Goal: Task Accomplishment & Management: Use online tool/utility

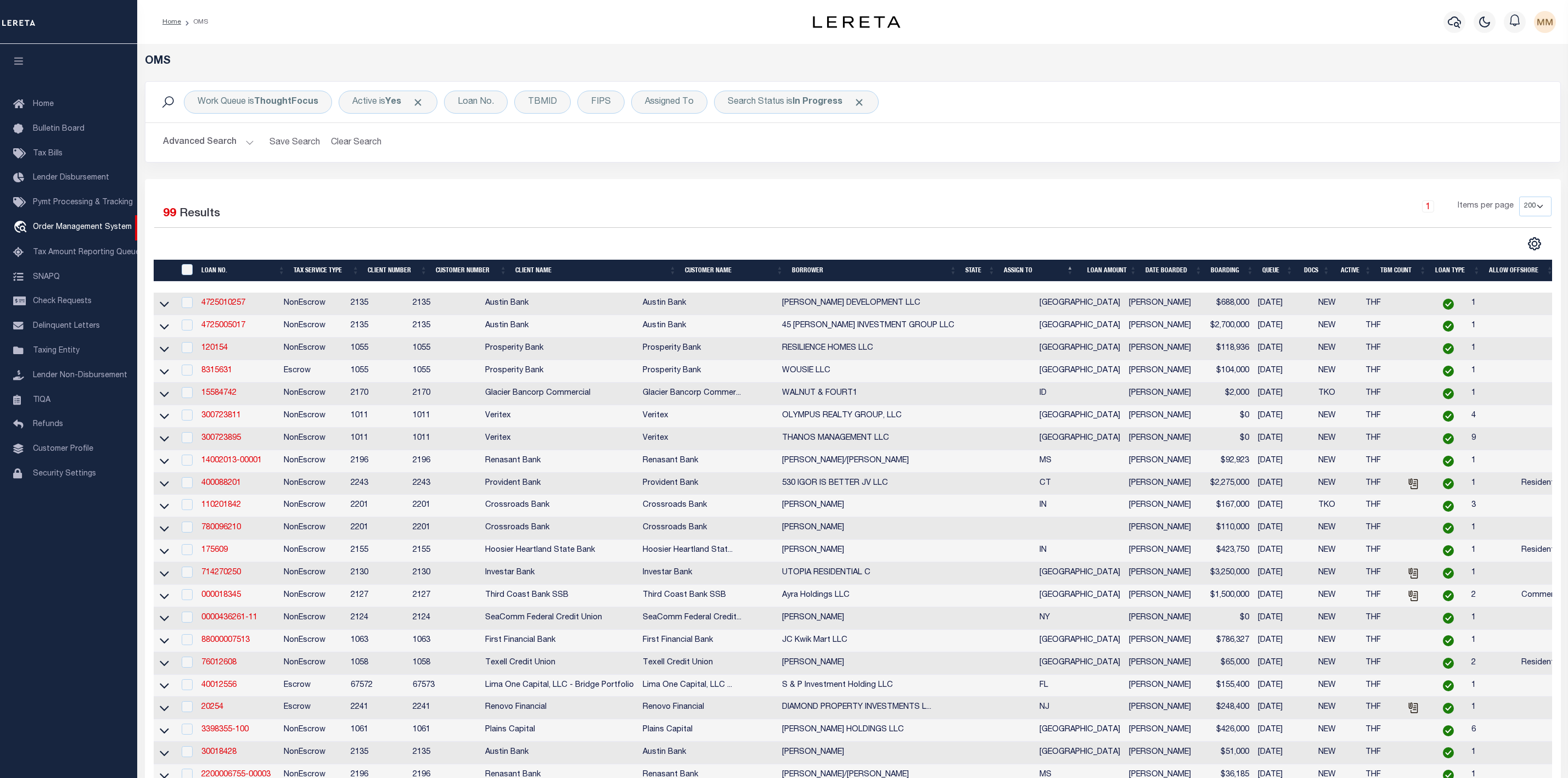
select select "200"
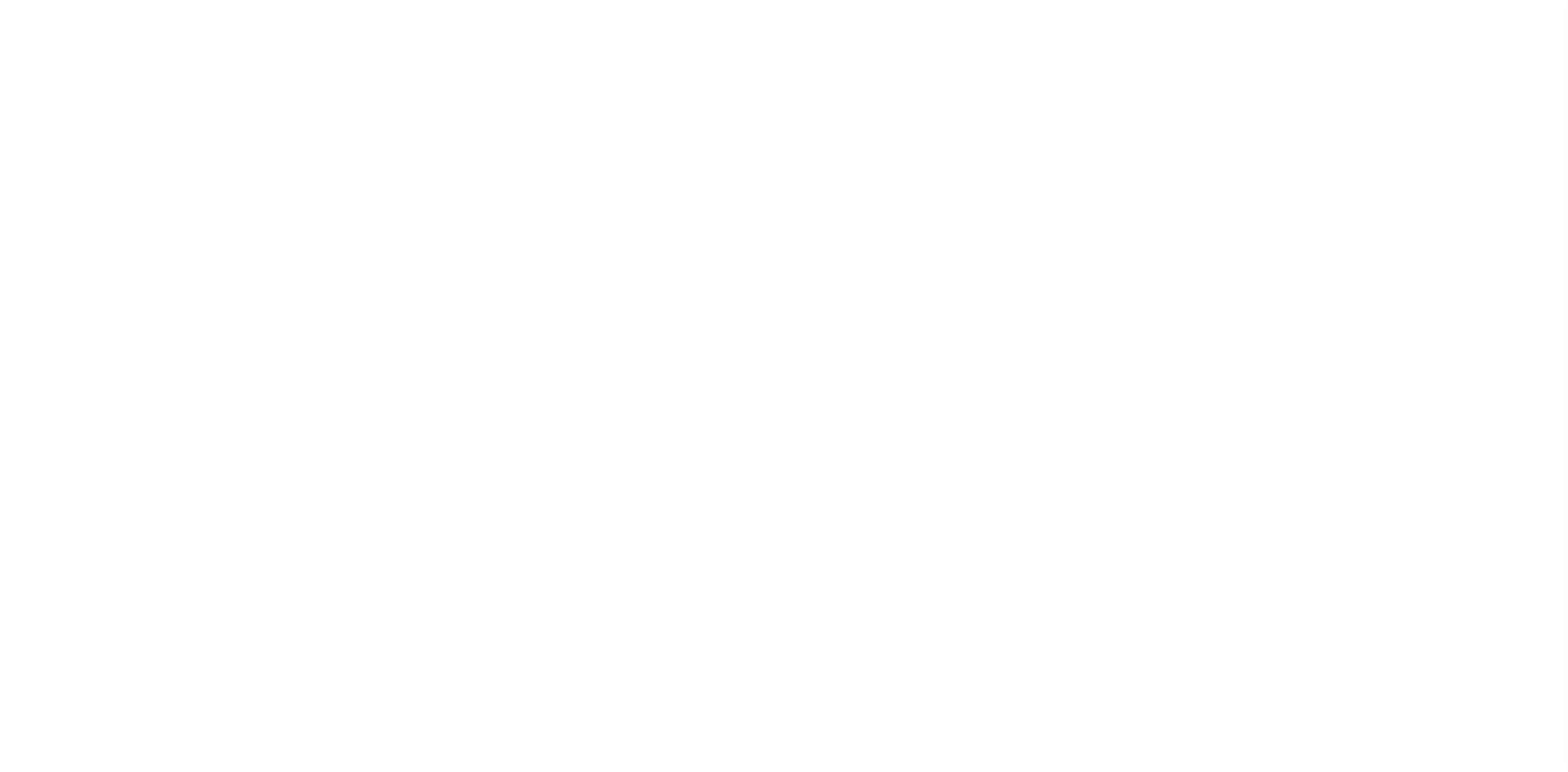
select select "200"
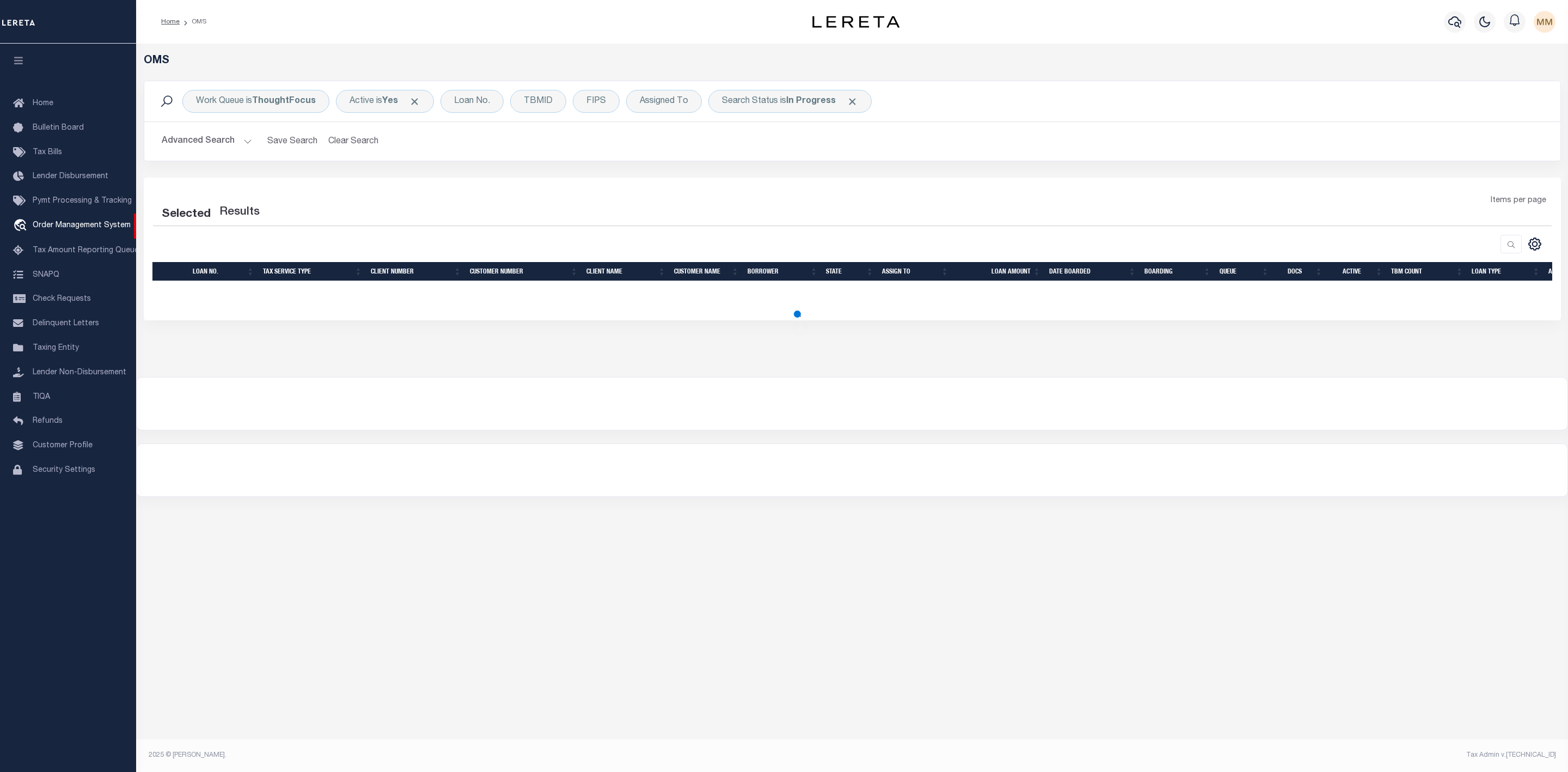
select select "200"
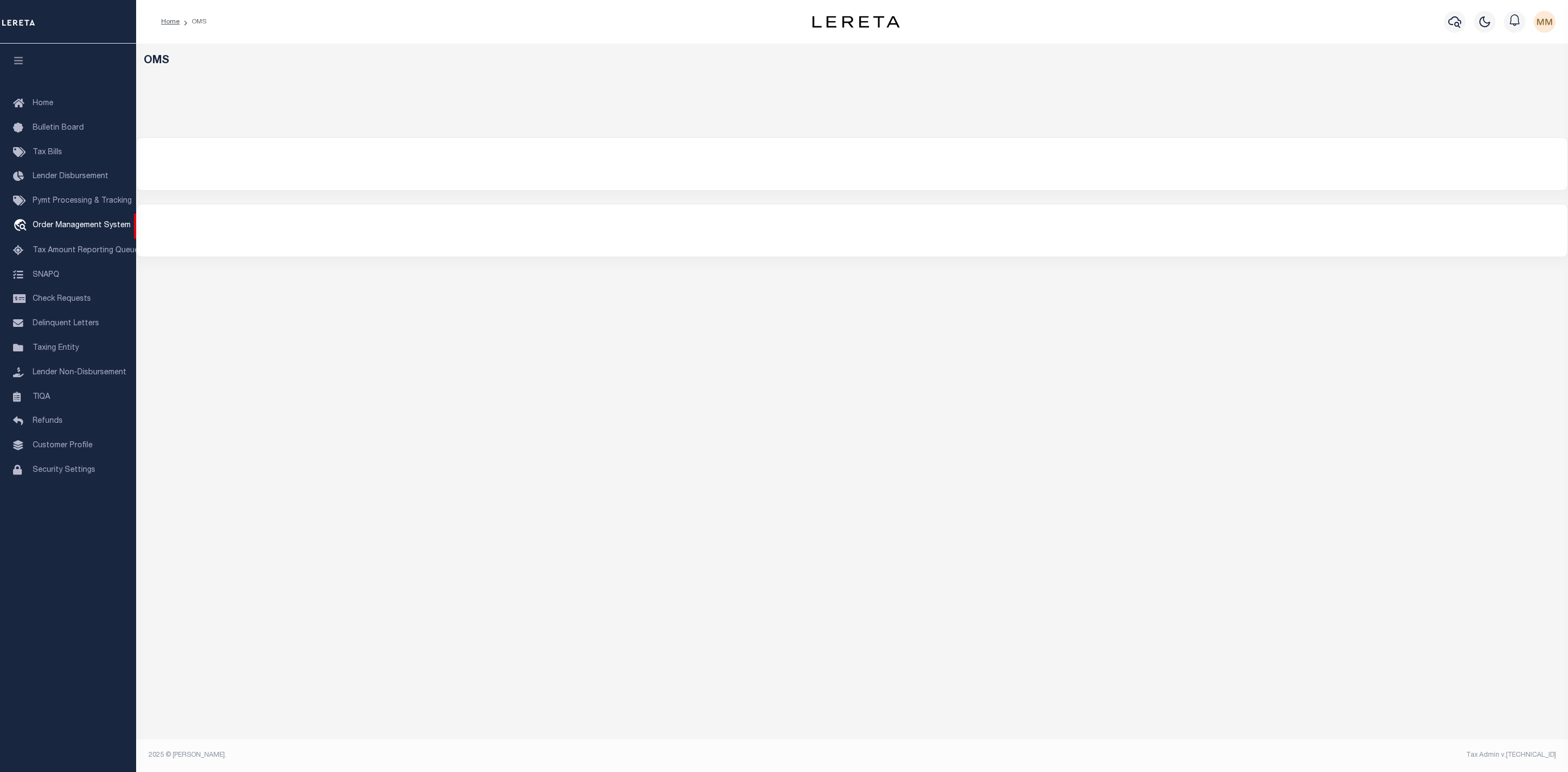
select select "200"
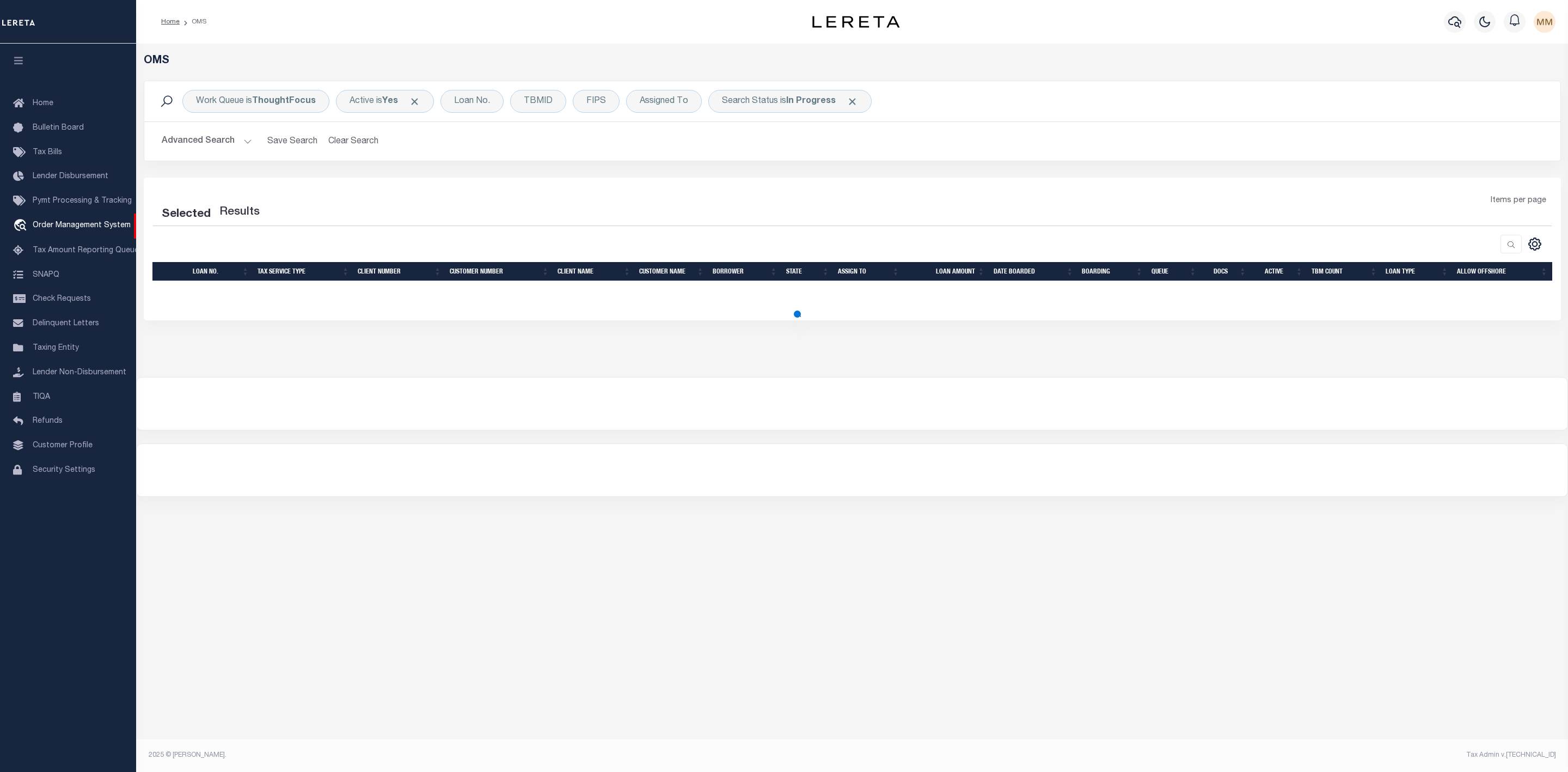
select select "200"
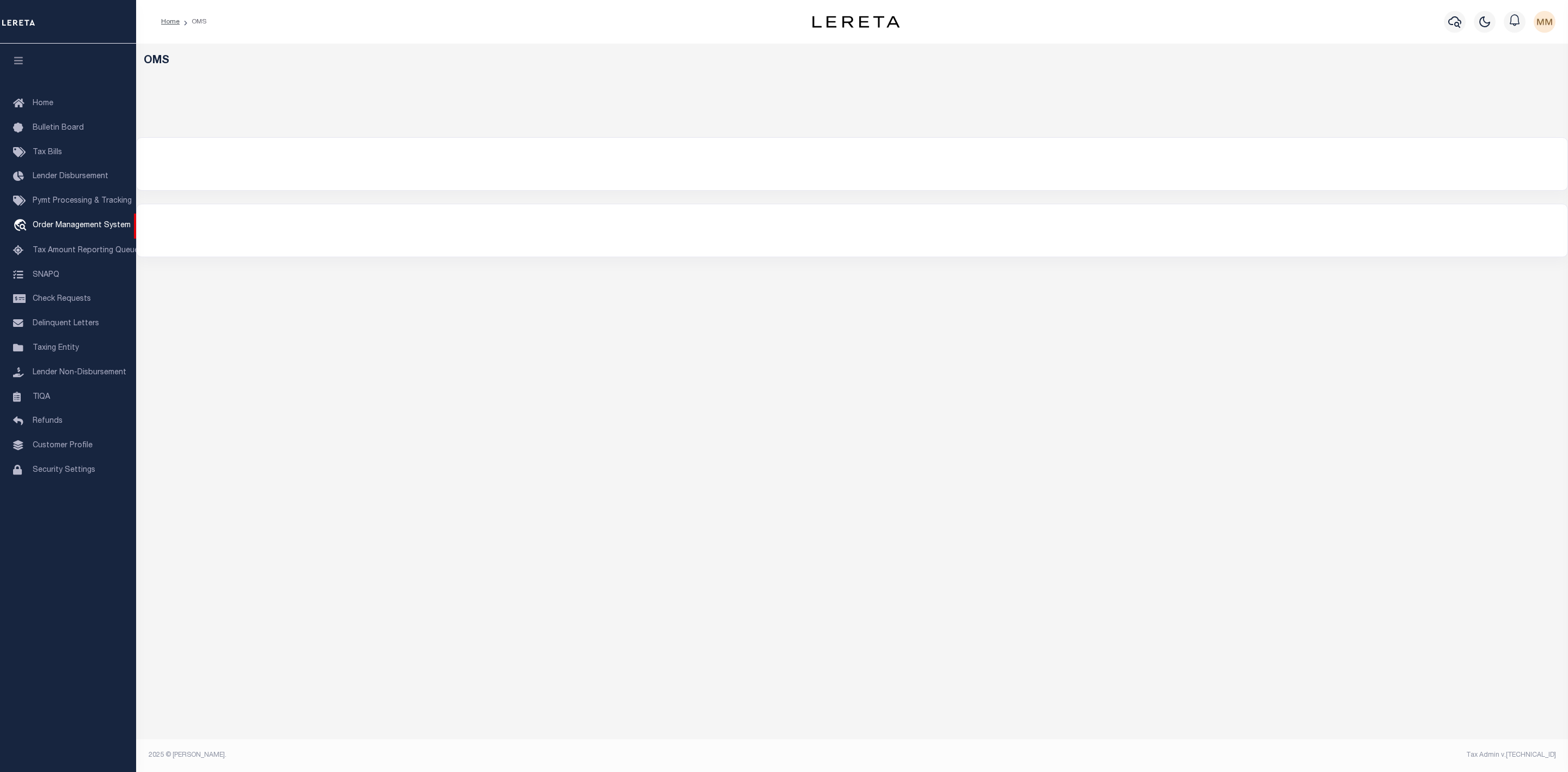
select select "200"
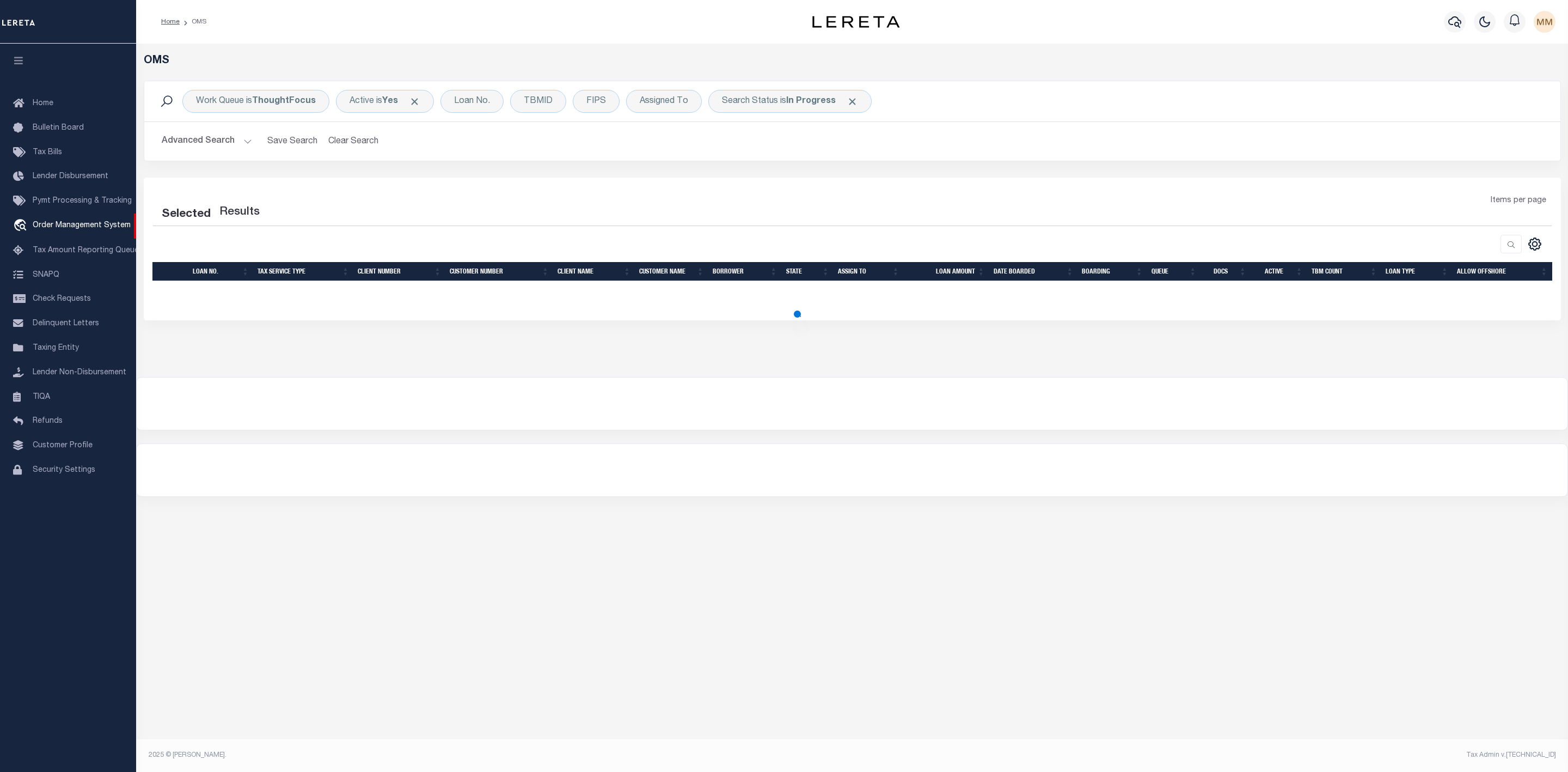
select select "200"
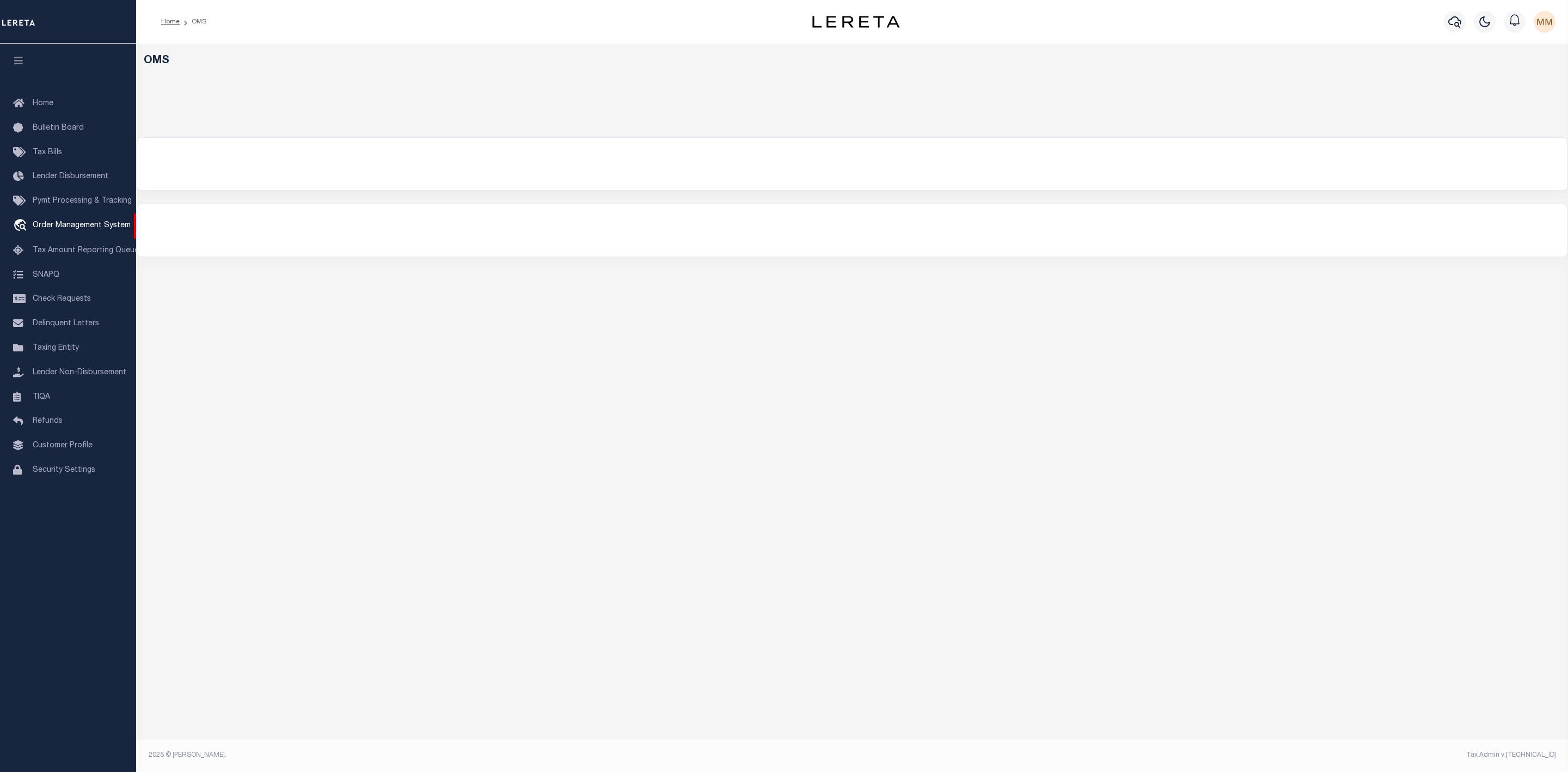
select select "200"
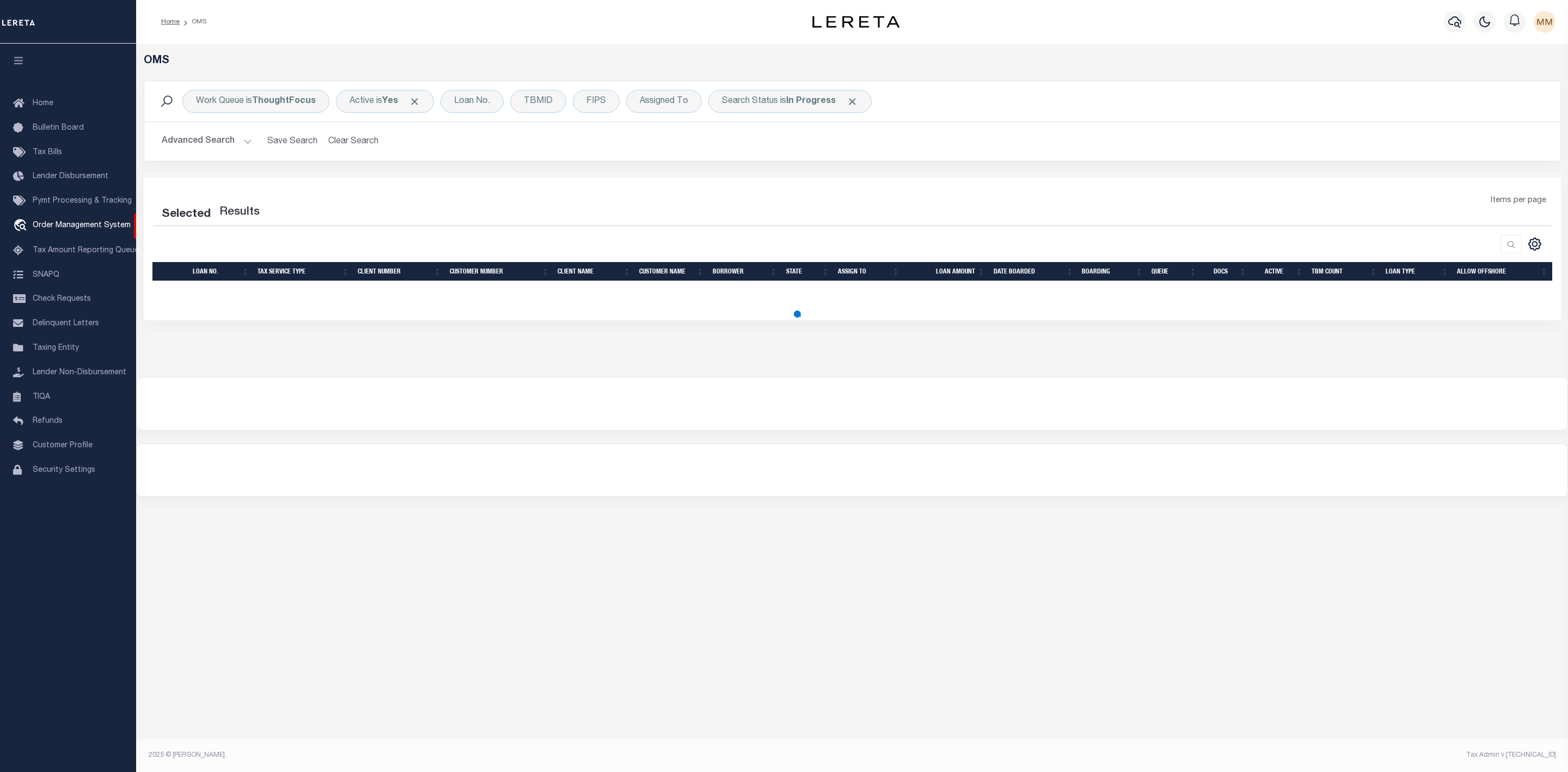
select select "200"
